Goal: Information Seeking & Learning: Learn about a topic

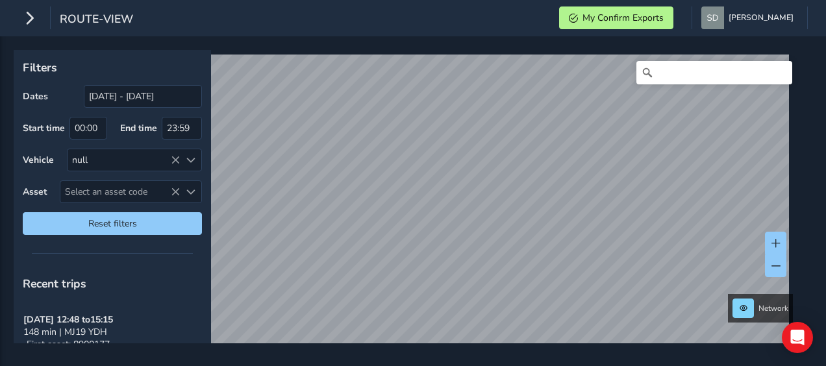
click at [536, 366] on html "route-view My Confirm Exports [PERSON_NAME] Colour Scheme: Dark Dim Light Logou…" at bounding box center [413, 183] width 826 height 366
click at [31, 21] on icon "button" at bounding box center [30, 17] width 14 height 23
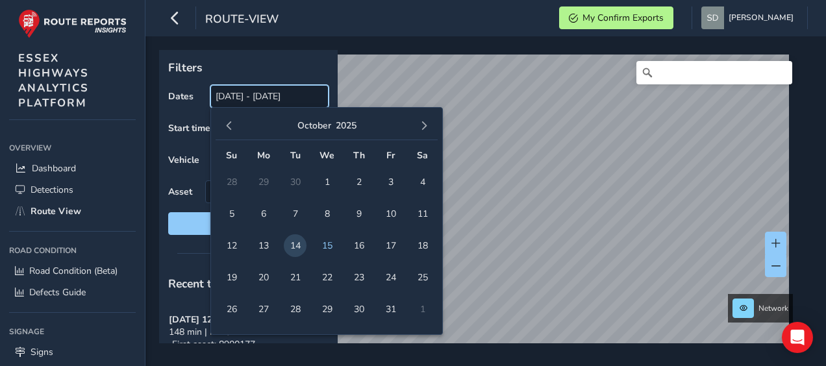
click at [270, 97] on input "[DATE] - [DATE]" at bounding box center [269, 96] width 118 height 23
click at [325, 184] on span "1" at bounding box center [327, 182] width 23 height 23
click at [323, 245] on span "15" at bounding box center [327, 245] width 23 height 23
type input "[DATE] - [DATE]"
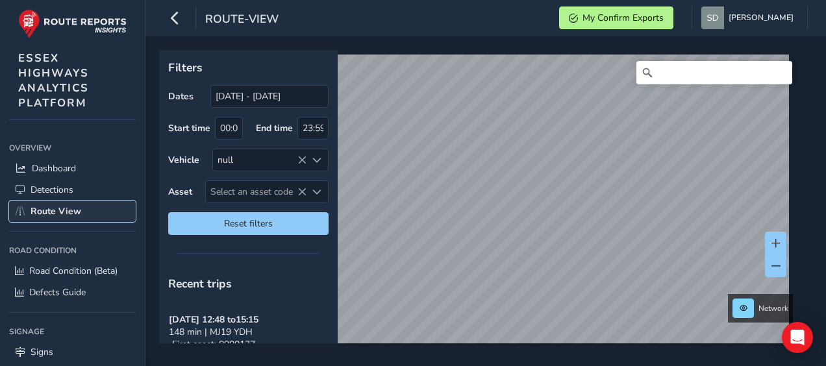
click at [59, 210] on span "Route View" at bounding box center [56, 211] width 51 height 12
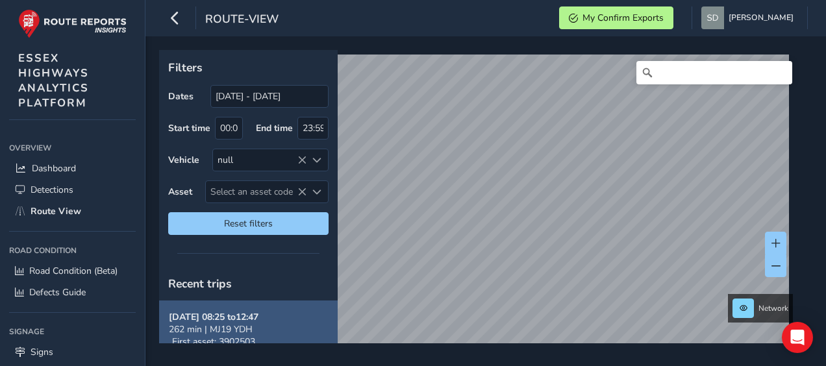
click at [212, 327] on span "262 min | MJ19 YDH" at bounding box center [211, 329] width 84 height 12
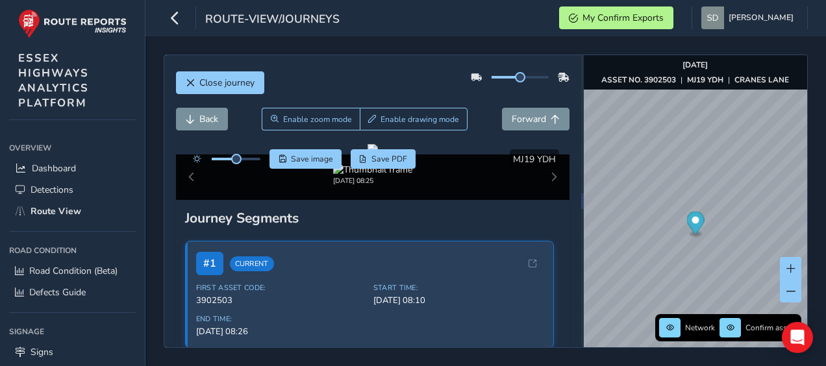
scroll to position [65, 0]
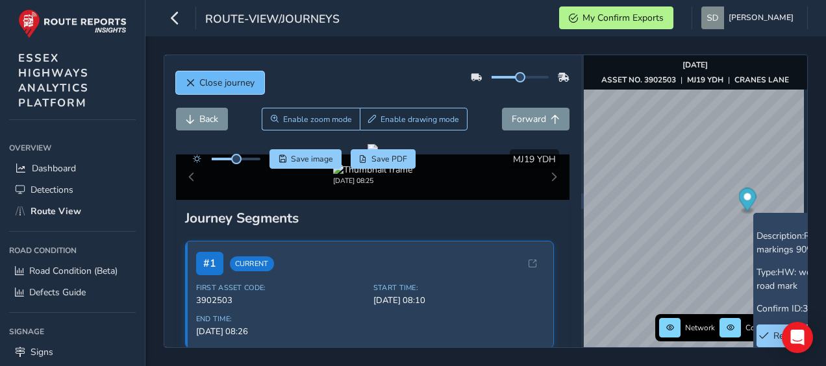
click at [221, 85] on span "Close journey" at bounding box center [226, 83] width 55 height 12
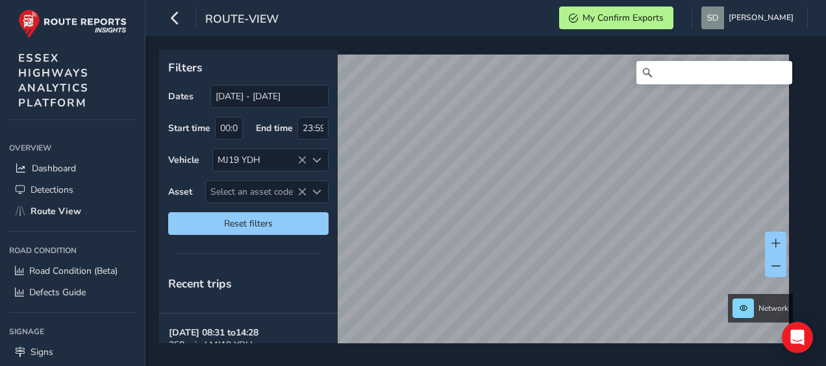
scroll to position [116, 0]
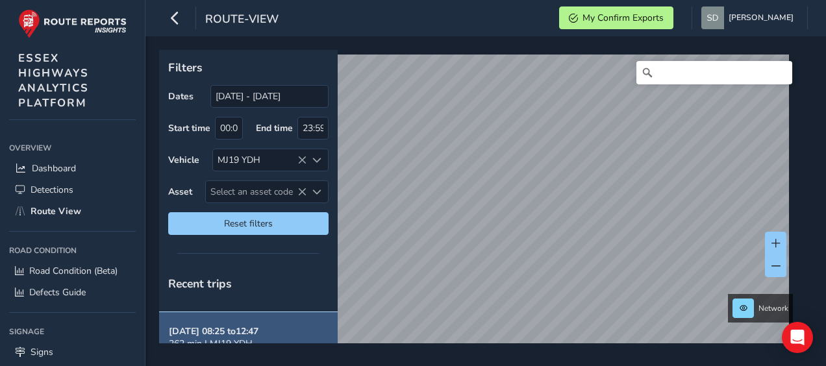
click at [224, 338] on span "262 min | MJ19 YDH" at bounding box center [211, 344] width 84 height 12
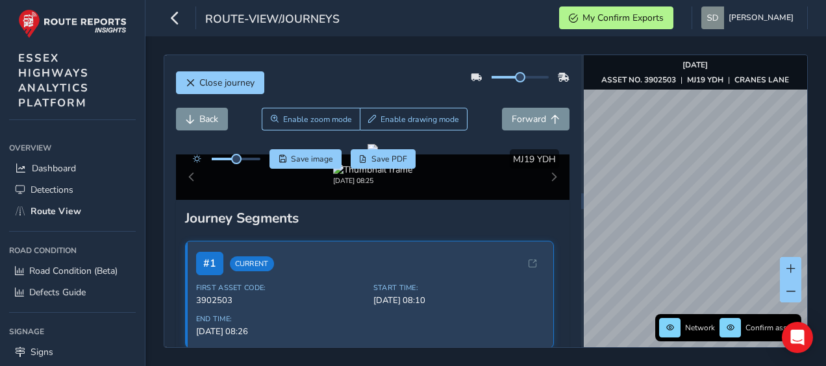
click at [618, 366] on html "route-view/journeys My Confirm Exports [PERSON_NAME] Colour Scheme: Dark Dim Li…" at bounding box center [413, 183] width 826 height 366
click at [593, 366] on html "route-view/journeys My Confirm Exports [PERSON_NAME] Colour Scheme: Dark Dim Li…" at bounding box center [413, 183] width 826 height 366
click at [585, 366] on html "route-view/journeys My Confirm Exports [PERSON_NAME] Colour Scheme: Dark Dim Li…" at bounding box center [413, 183] width 826 height 366
click at [577, 351] on div "Close journey Back Enable zoom mode Enable drawing mode Forward Click and Drag …" at bounding box center [485, 201] width 681 height 330
click at [192, 86] on span "Close journey" at bounding box center [190, 83] width 9 height 9
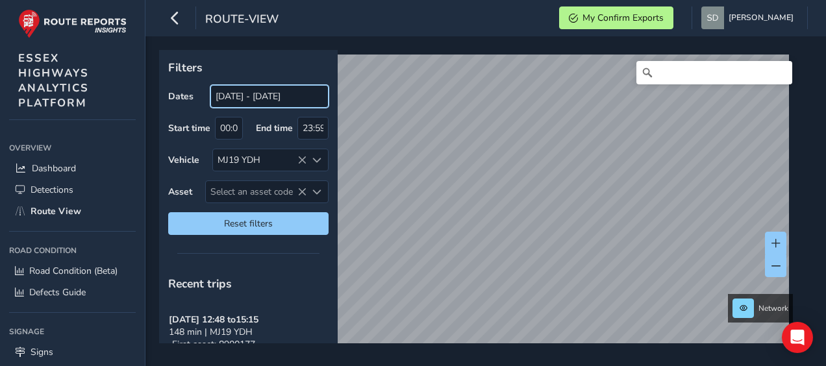
click at [236, 99] on input "[DATE] - [DATE]" at bounding box center [269, 96] width 118 height 23
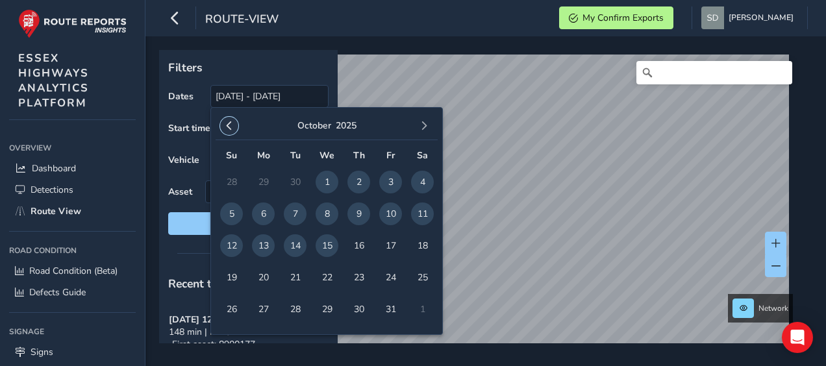
click at [227, 126] on span "button" at bounding box center [229, 125] width 9 height 9
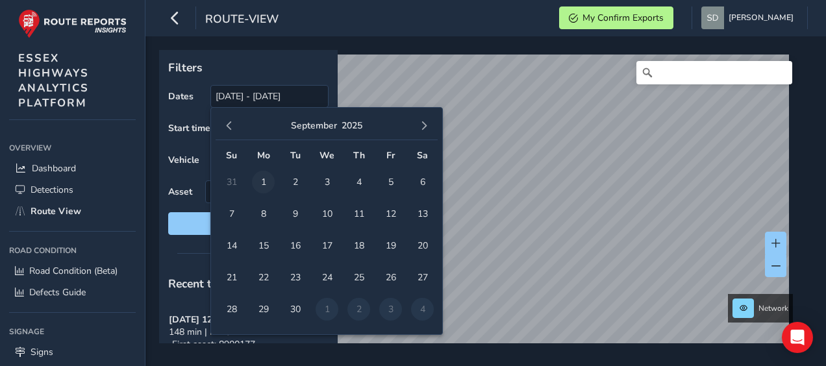
click at [264, 182] on span "1" at bounding box center [263, 182] width 23 height 23
click at [325, 310] on td "1" at bounding box center [327, 310] width 32 height 32
click at [297, 309] on span "30" at bounding box center [295, 309] width 23 height 23
type input "[DATE] - [DATE]"
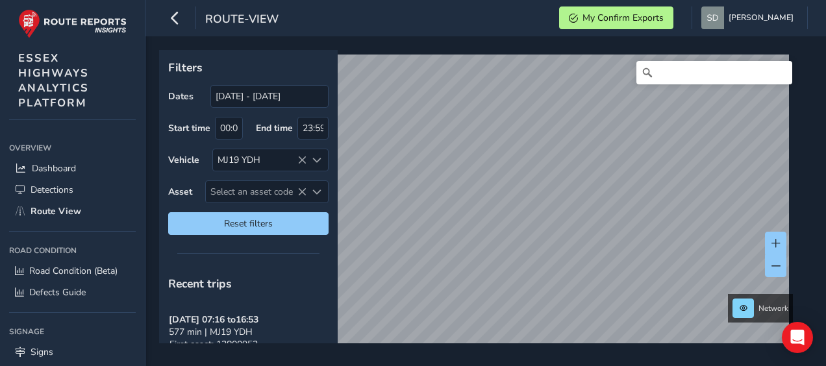
click at [495, 364] on div "Filters Dates [DATE] - [DATE] Start time 00:00 End time 23:59 Vehicle MJ19 YDH …" at bounding box center [485, 201] width 681 height 330
click at [509, 346] on div "Filters Dates [DATE] - [DATE] Start time 00:00 End time 23:59 Vehicle MJ19 YDH …" at bounding box center [485, 201] width 681 height 330
click at [494, 361] on div "Filters Dates [DATE] - [DATE] Start time 00:00 End time 23:59 Vehicle MJ19 YDH …" at bounding box center [485, 201] width 681 height 330
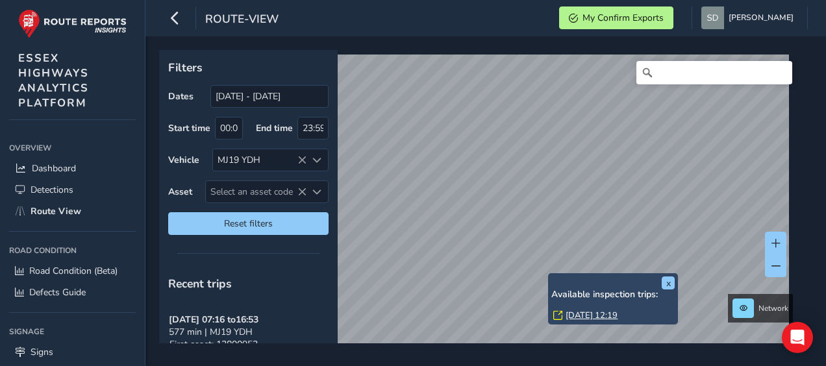
click at [579, 315] on link "[DATE] 12:19" at bounding box center [592, 316] width 52 height 12
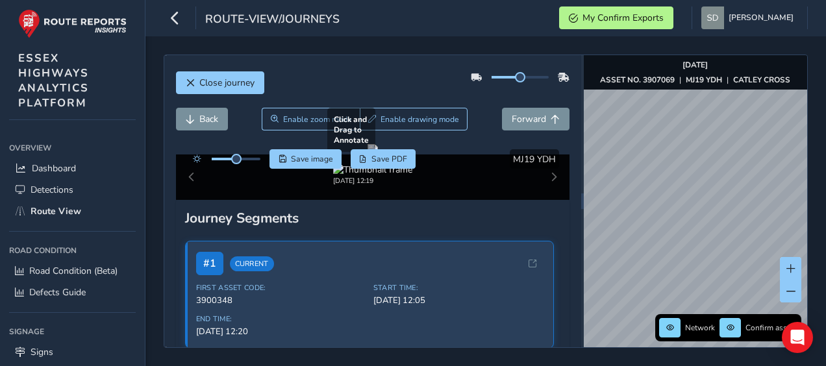
click at [378, 155] on div at bounding box center [373, 149] width 10 height 10
click at [181, 17] on icon "button" at bounding box center [175, 17] width 14 height 23
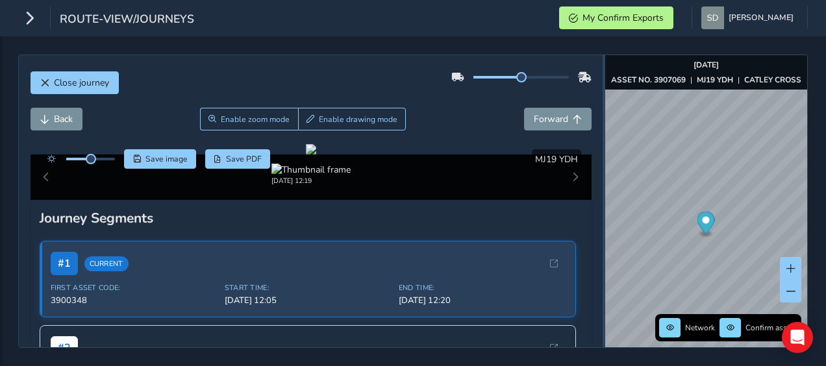
drag, startPoint x: 530, startPoint y: 243, endPoint x: 605, endPoint y: 227, distance: 77.1
click at [605, 225] on div at bounding box center [604, 201] width 3 height 292
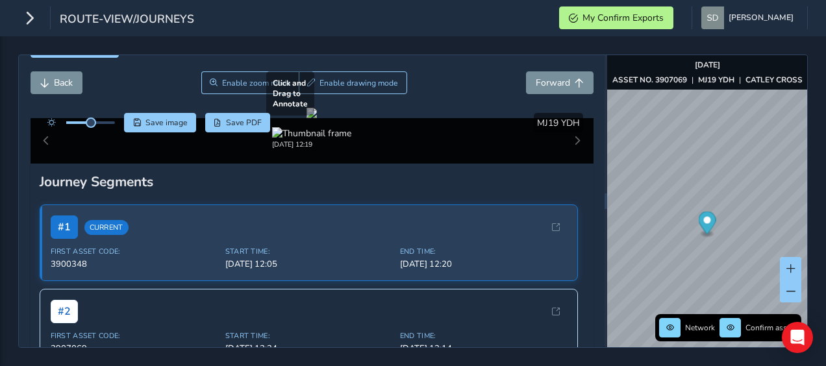
scroll to position [65, 0]
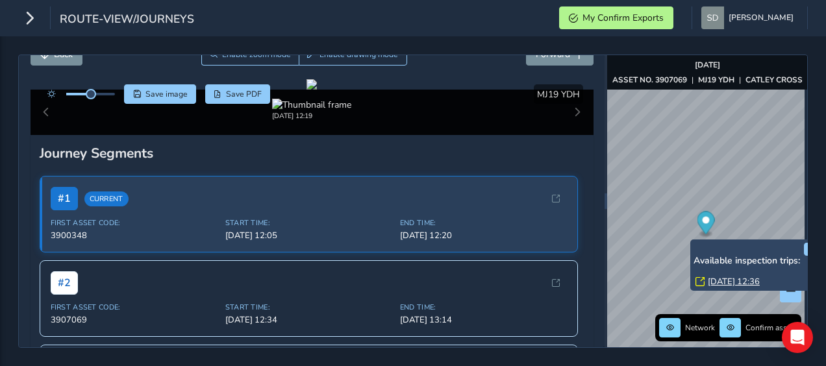
click at [726, 277] on link "[DATE] 12:36" at bounding box center [734, 282] width 52 height 12
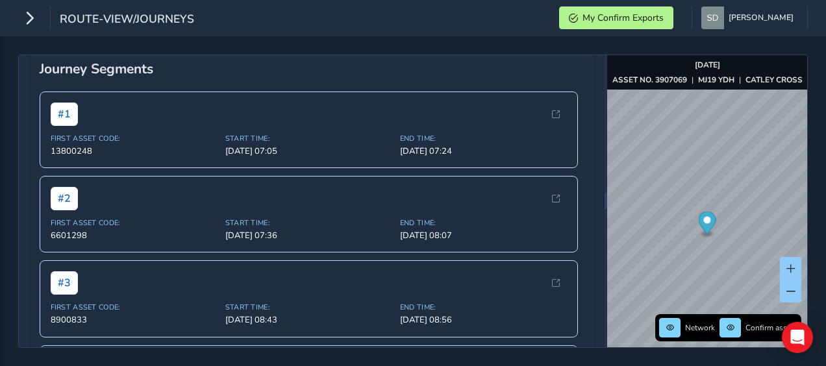
scroll to position [130, 0]
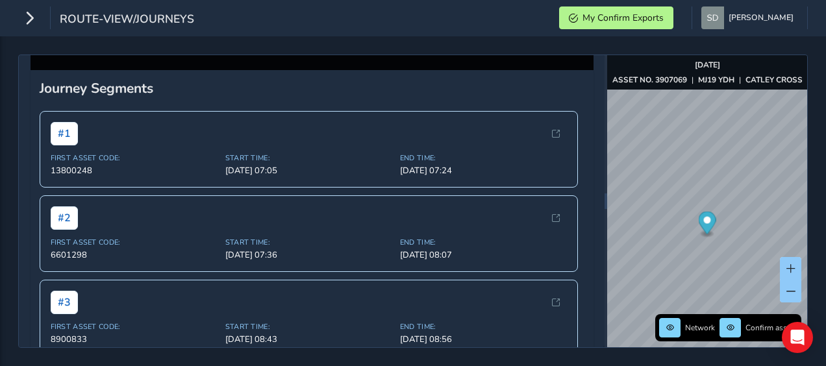
drag, startPoint x: 409, startPoint y: 218, endPoint x: 399, endPoint y: 204, distance: 16.8
click at [317, 25] on div at bounding box center [312, 19] width 10 height 10
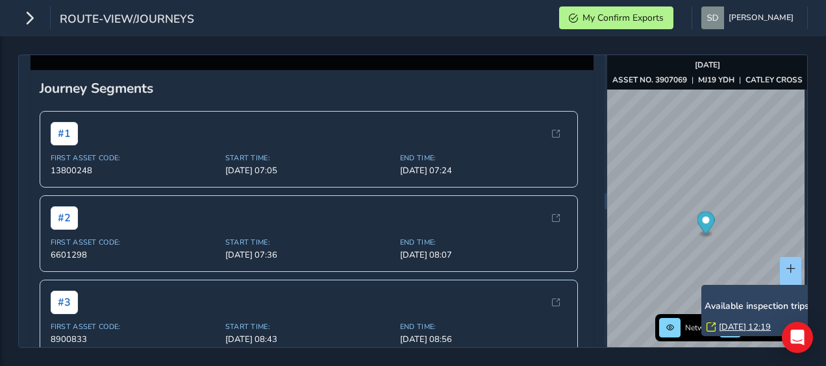
click at [730, 325] on link "[DATE] 12:19" at bounding box center [745, 327] width 52 height 12
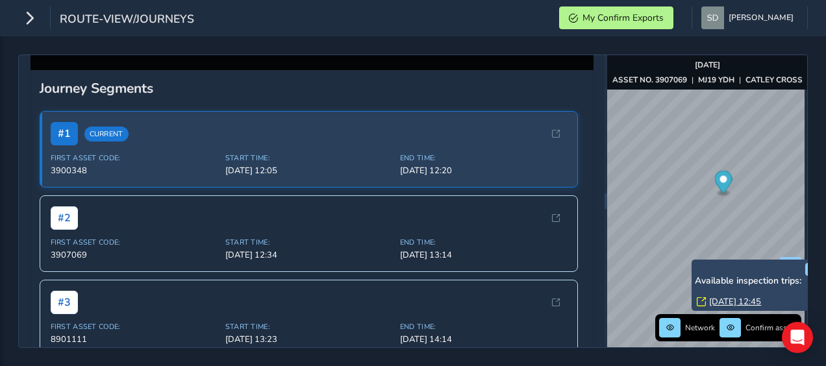
click at [704, 301] on icon at bounding box center [701, 301] width 9 height 9
click at [716, 303] on link "[DATE] 12:45" at bounding box center [735, 302] width 52 height 12
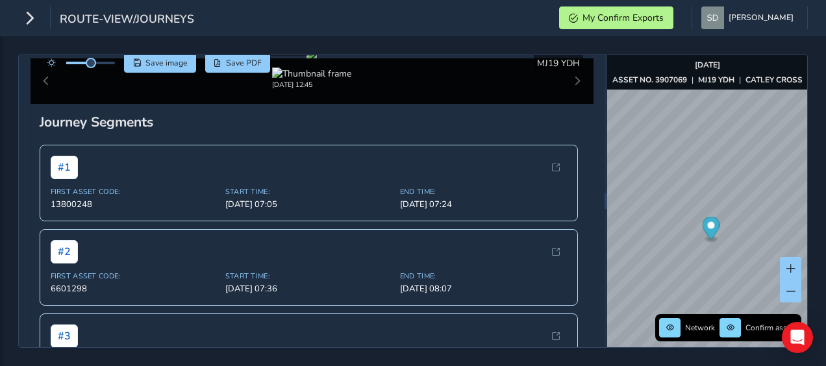
scroll to position [65, 0]
